Goal: Task Accomplishment & Management: Manage account settings

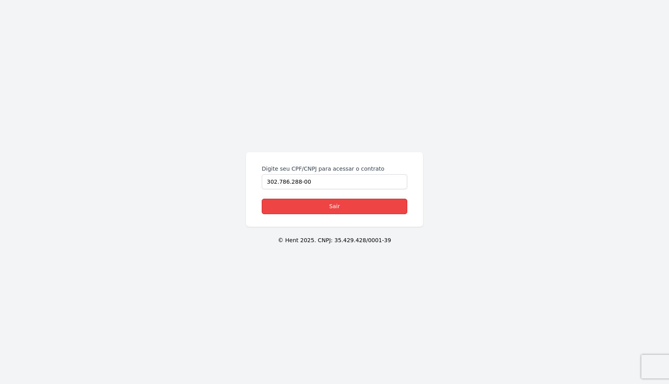
click at [339, 208] on link "Sair" at bounding box center [334, 206] width 145 height 15
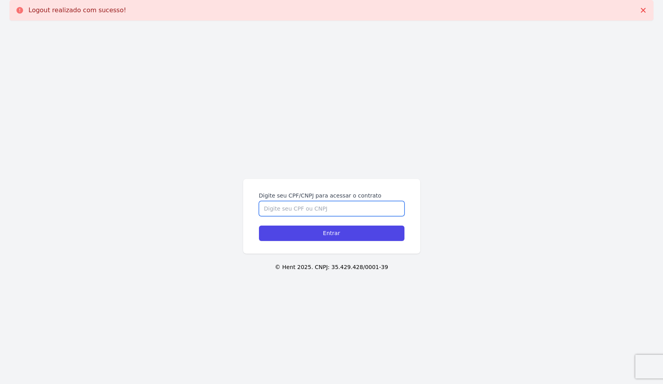
click at [315, 207] on input "Digite seu CPF/CNPJ para acessar o contrato" at bounding box center [331, 208] width 145 height 15
type input "30278628800"
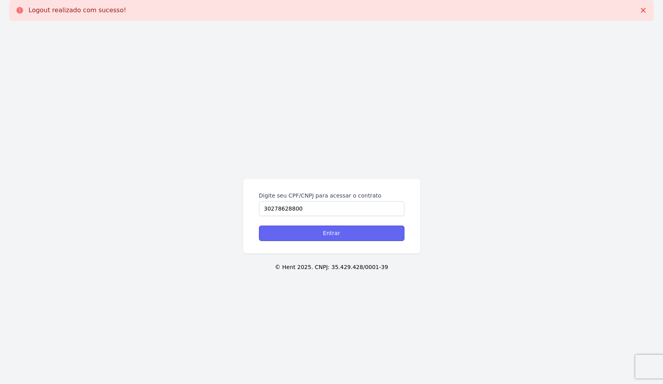
click at [343, 234] on input "Entrar" at bounding box center [331, 233] width 145 height 15
click at [643, 11] on icon at bounding box center [643, 10] width 5 height 5
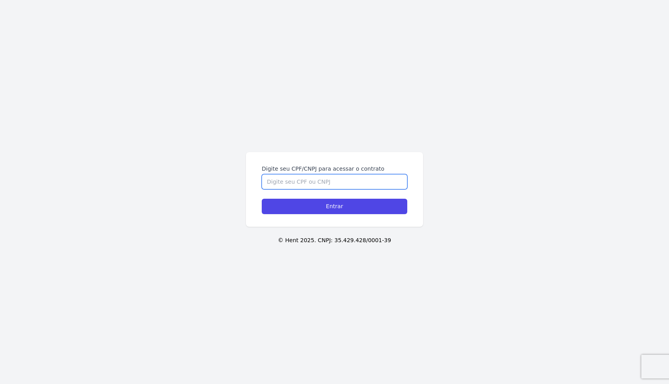
drag, startPoint x: 277, startPoint y: 179, endPoint x: 421, endPoint y: 211, distance: 147.3
click at [277, 179] on input "Digite seu CPF/CNPJ para acessar o contrato" at bounding box center [334, 181] width 145 height 15
type input "30278628800"
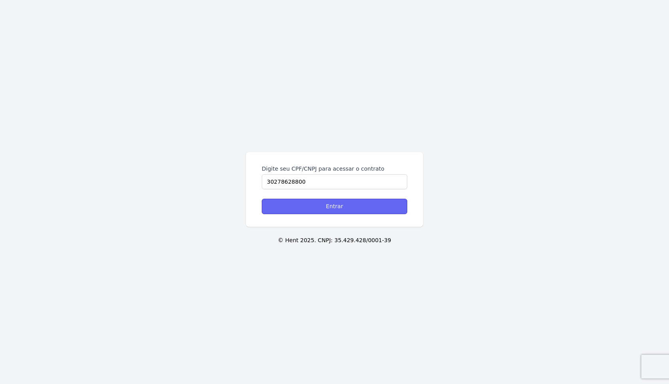
click at [320, 206] on input "Entrar" at bounding box center [334, 206] width 145 height 15
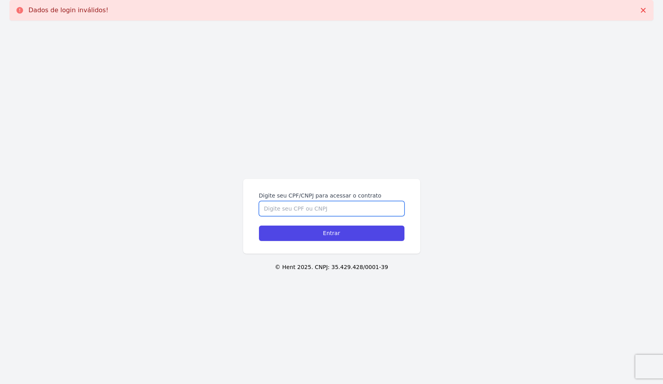
click at [284, 207] on input "Digite seu CPF/CNPJ para acessar o contrato" at bounding box center [331, 208] width 145 height 15
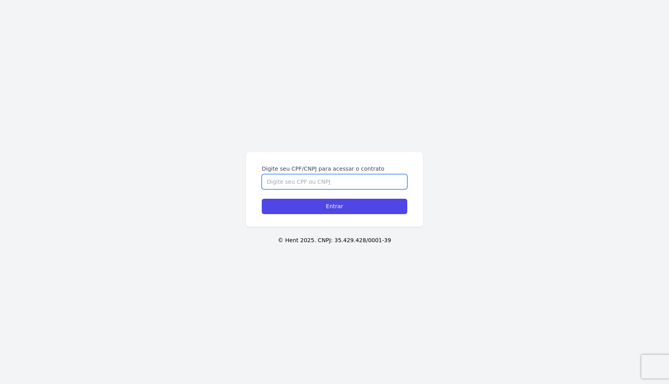
click at [283, 181] on input "Digite seu CPF/CNPJ para acessar o contrato" at bounding box center [334, 181] width 145 height 15
type input "302.786.288-00"
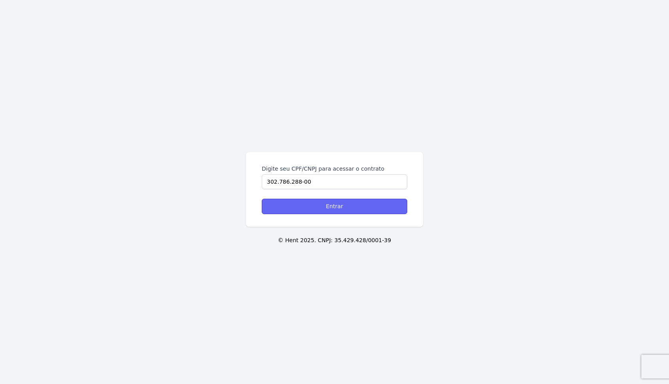
click at [337, 205] on input "Entrar" at bounding box center [334, 206] width 145 height 15
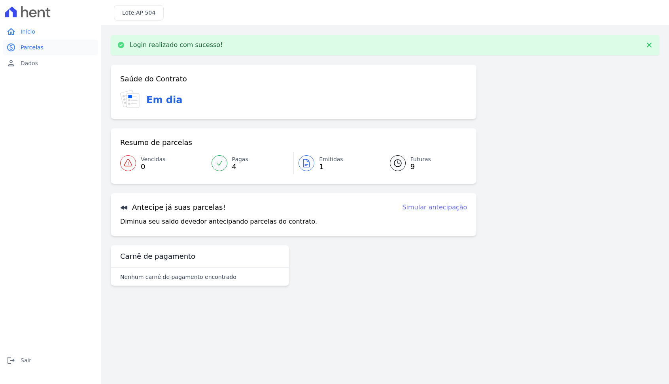
click at [32, 48] on span "Parcelas" at bounding box center [32, 47] width 23 height 8
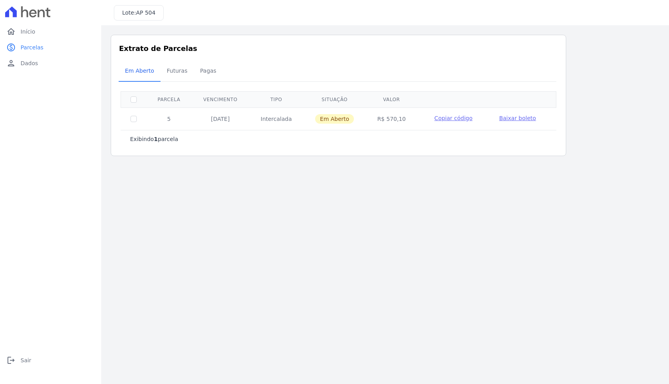
click at [519, 118] on span "Baixar boleto" at bounding box center [517, 118] width 37 height 6
